Goal: Task Accomplishment & Management: Complete application form

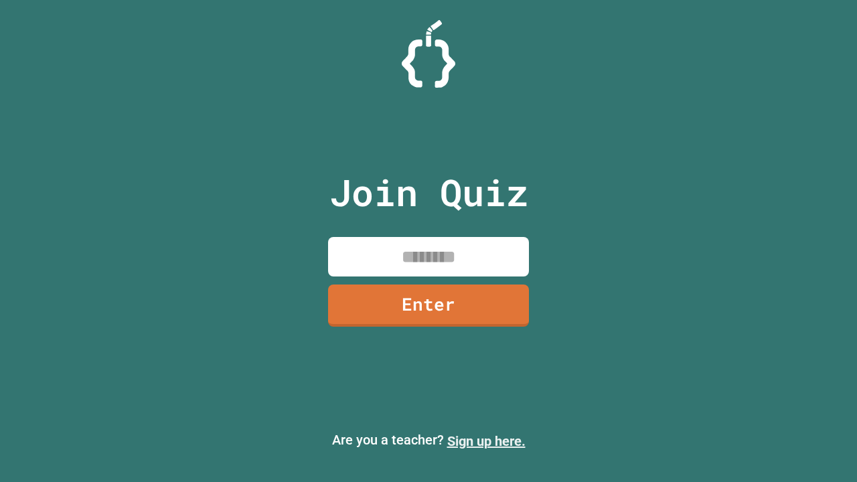
click at [486, 441] on link "Sign up here." at bounding box center [486, 441] width 78 height 16
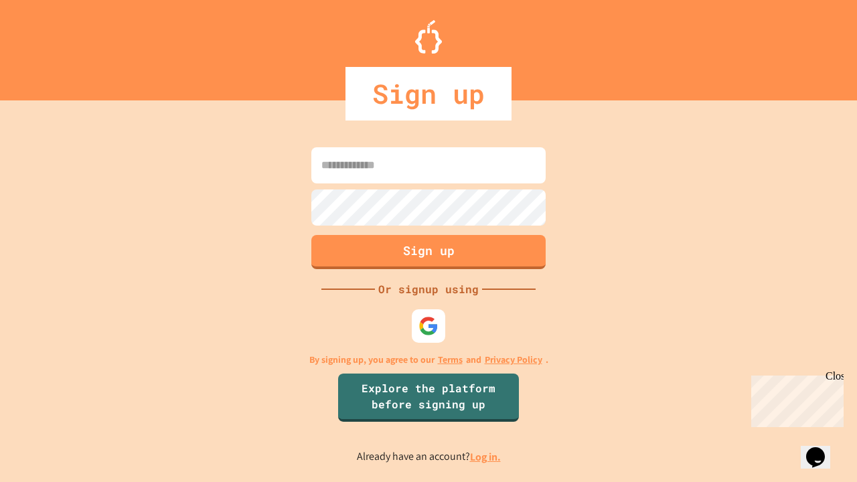
click at [486, 457] on link "Log in." at bounding box center [485, 457] width 31 height 14
